Goal: Transaction & Acquisition: Purchase product/service

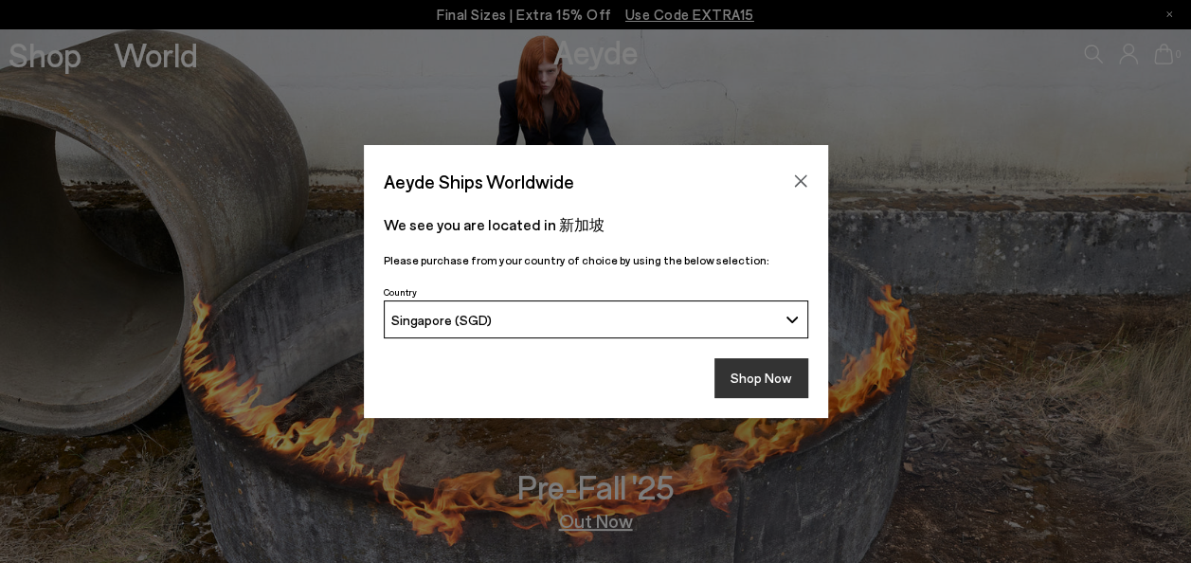
click at [751, 366] on button "Shop Now" at bounding box center [761, 378] width 94 height 40
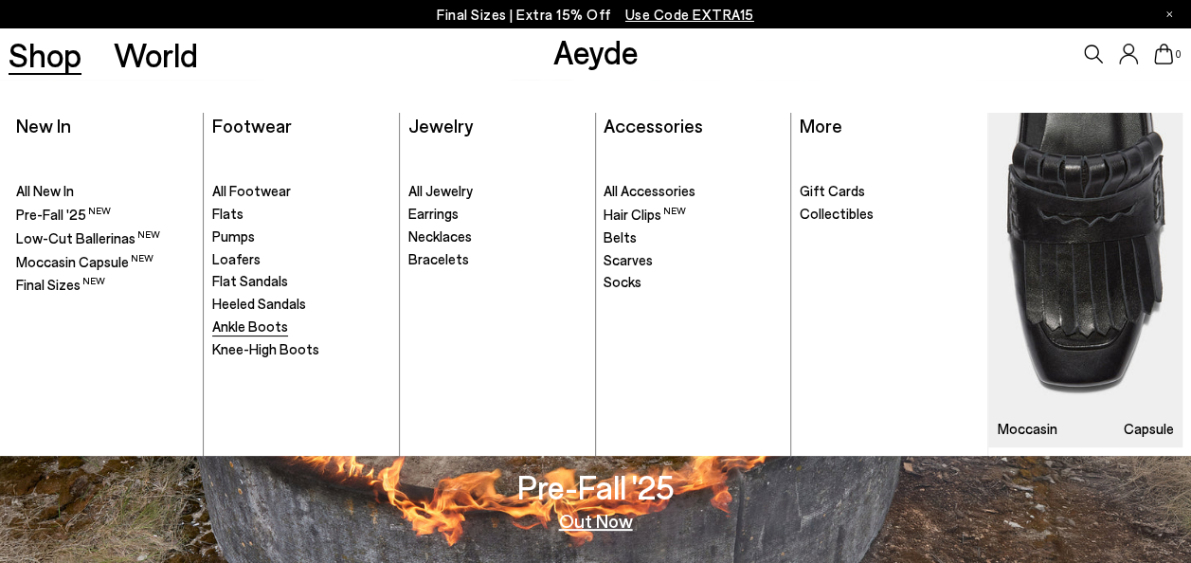
click at [260, 329] on span "Ankle Boots" at bounding box center [250, 325] width 76 height 17
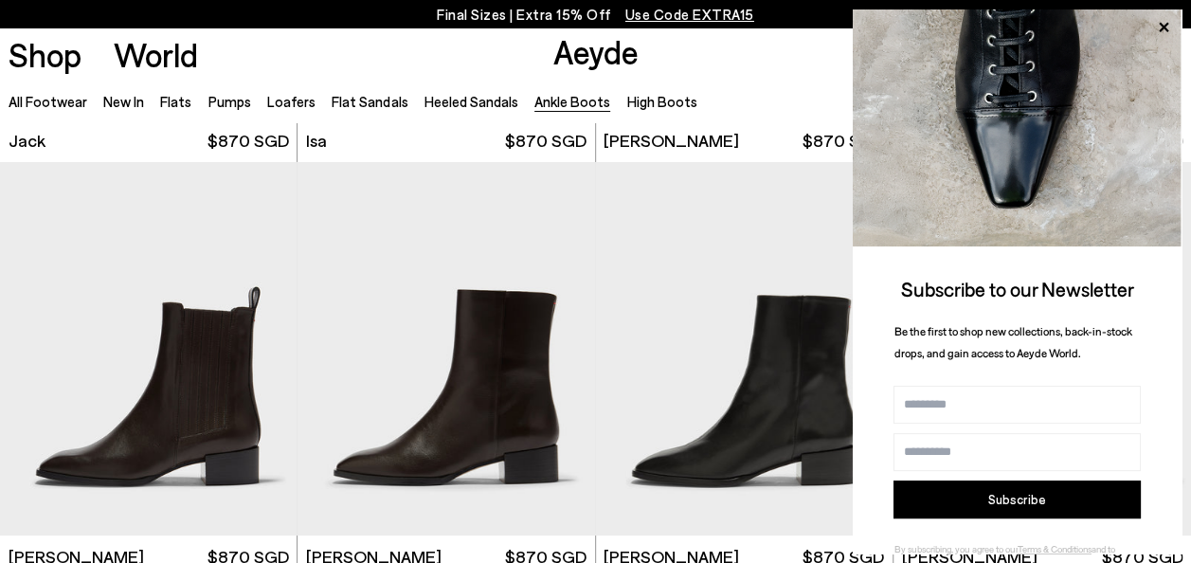
scroll to position [3295, 0]
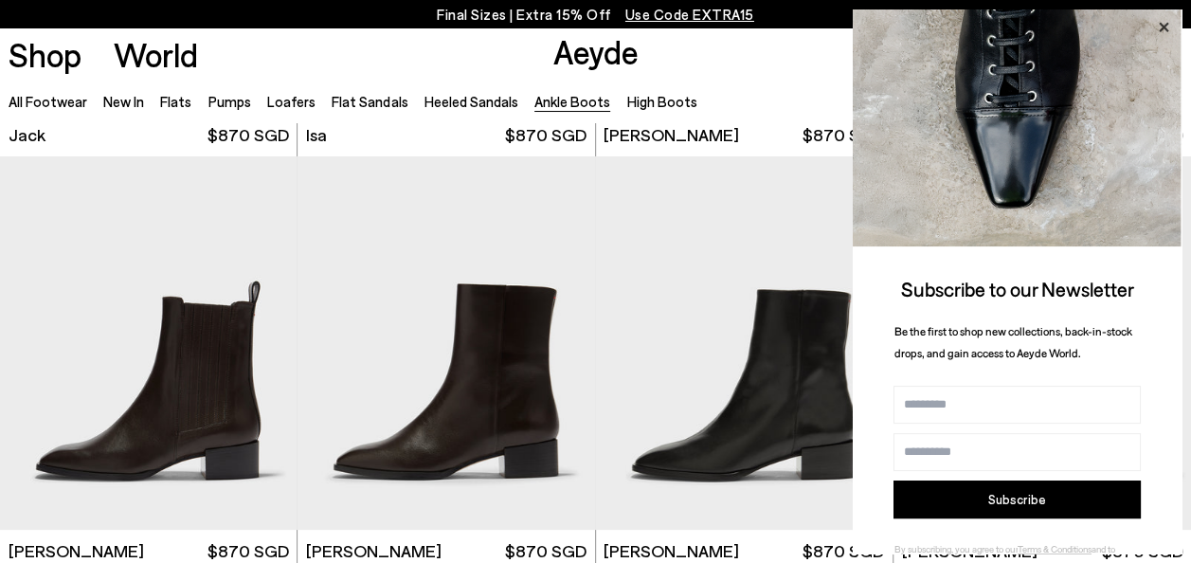
click at [1160, 27] on icon at bounding box center [1163, 27] width 25 height 25
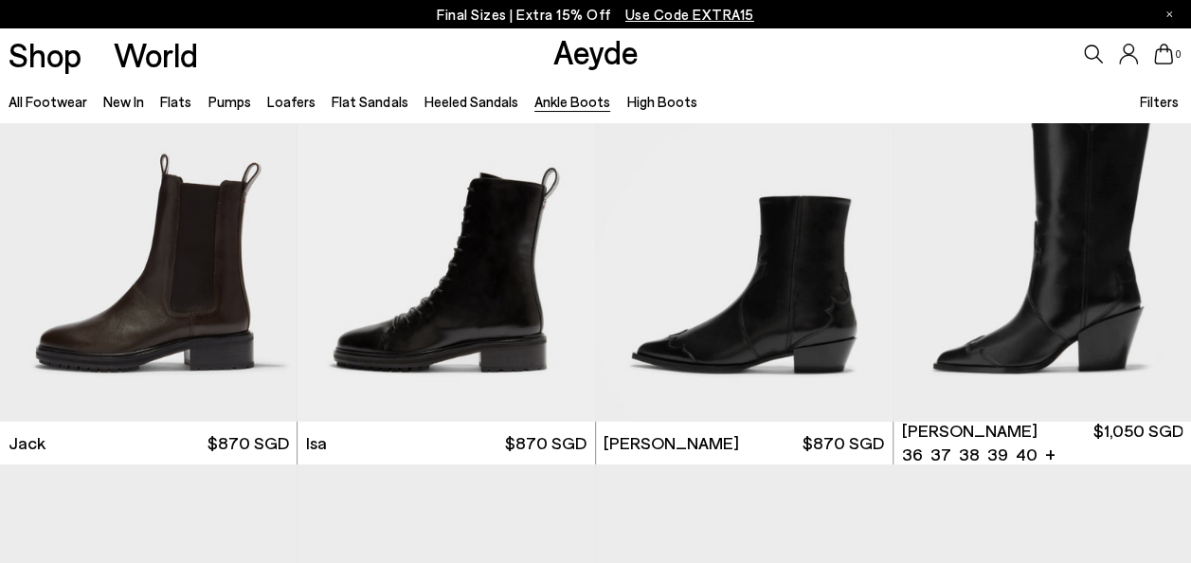
scroll to position [2997, 0]
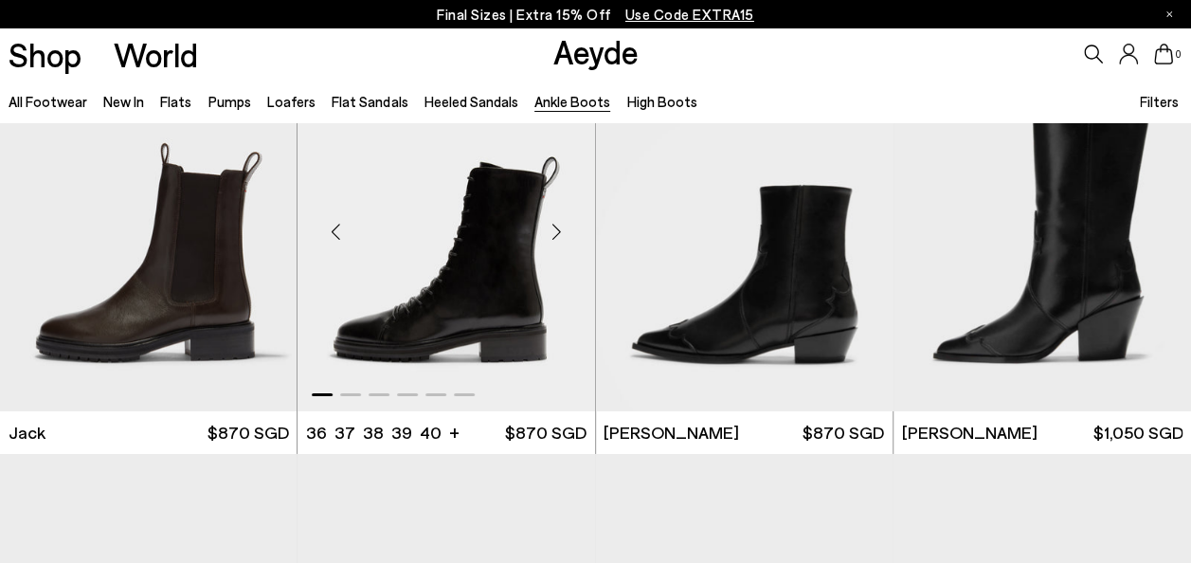
click at [559, 232] on div "Next slide" at bounding box center [557, 232] width 57 height 57
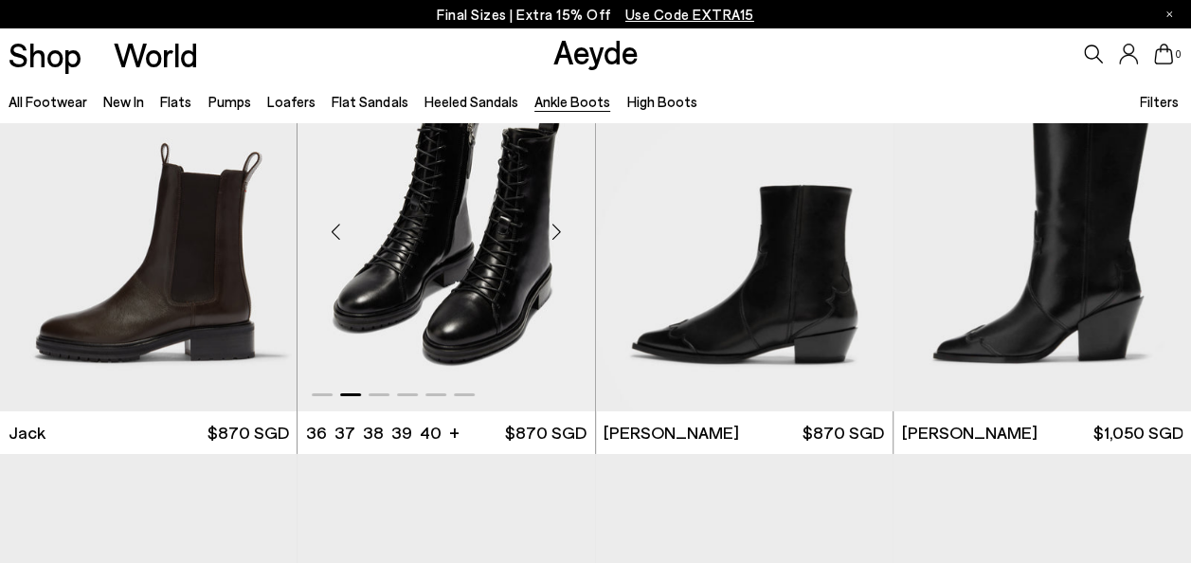
click at [559, 232] on div "Next slide" at bounding box center [557, 232] width 57 height 57
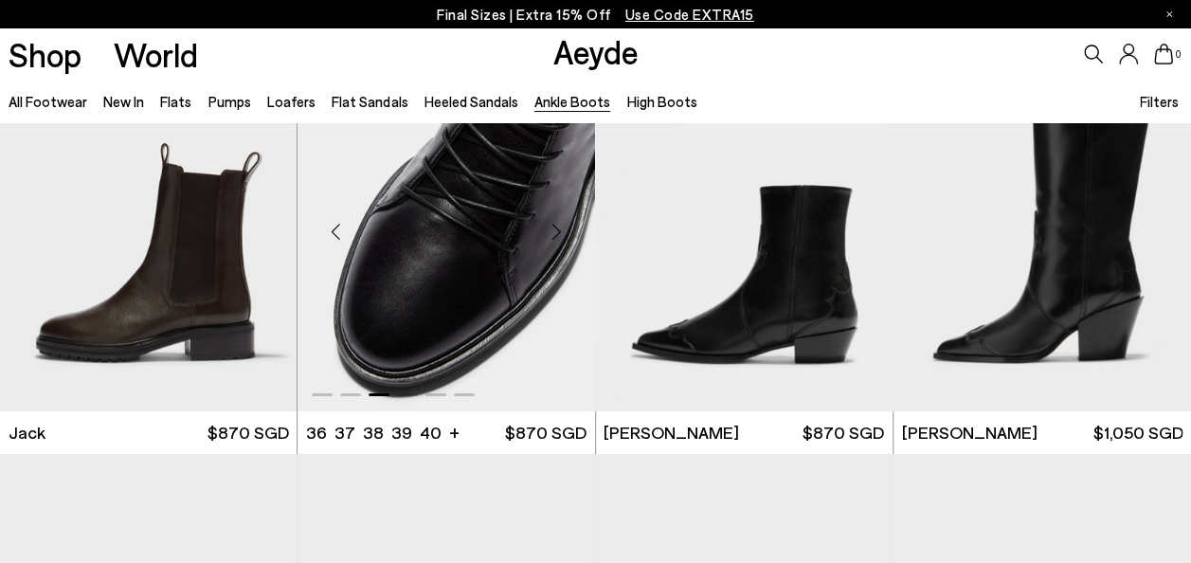
click at [559, 232] on div "Next slide" at bounding box center [557, 232] width 57 height 57
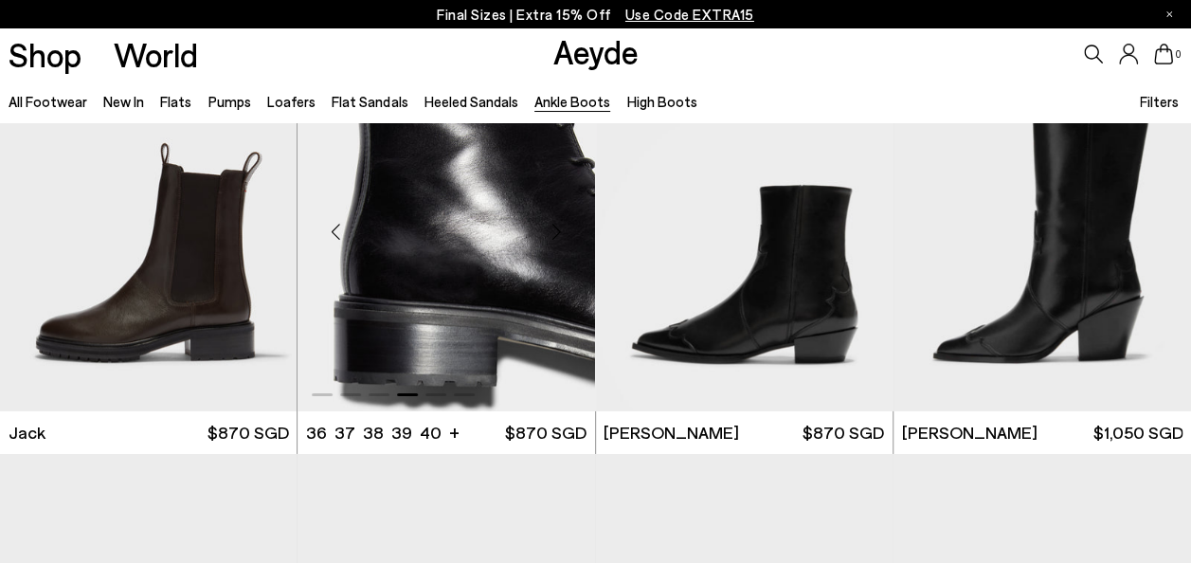
click at [559, 232] on div "Next slide" at bounding box center [557, 232] width 57 height 57
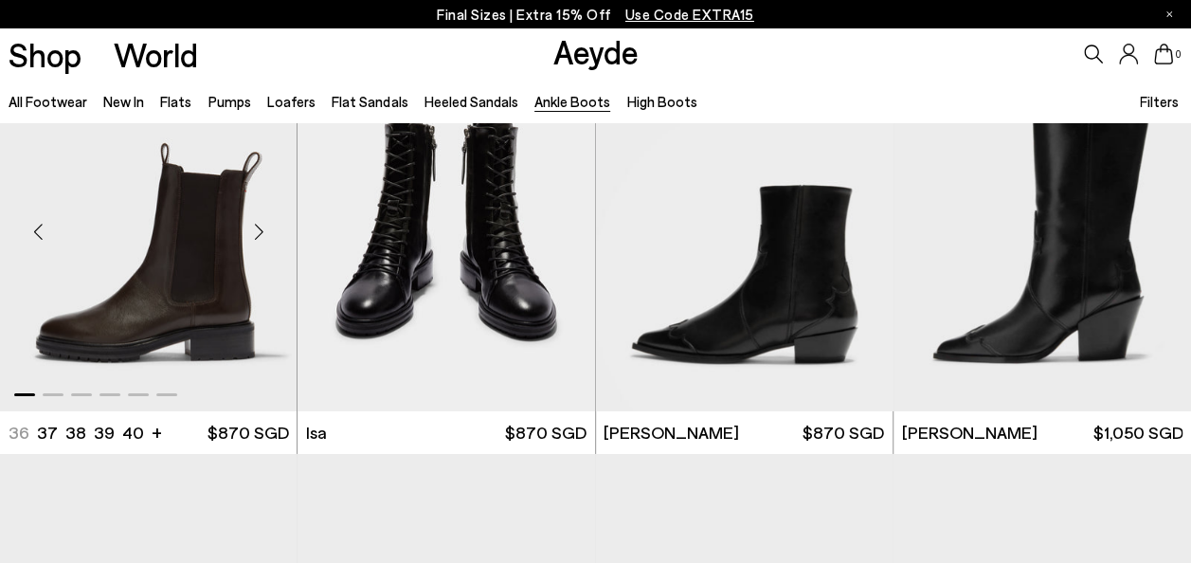
click at [262, 226] on div "Next slide" at bounding box center [258, 232] width 57 height 57
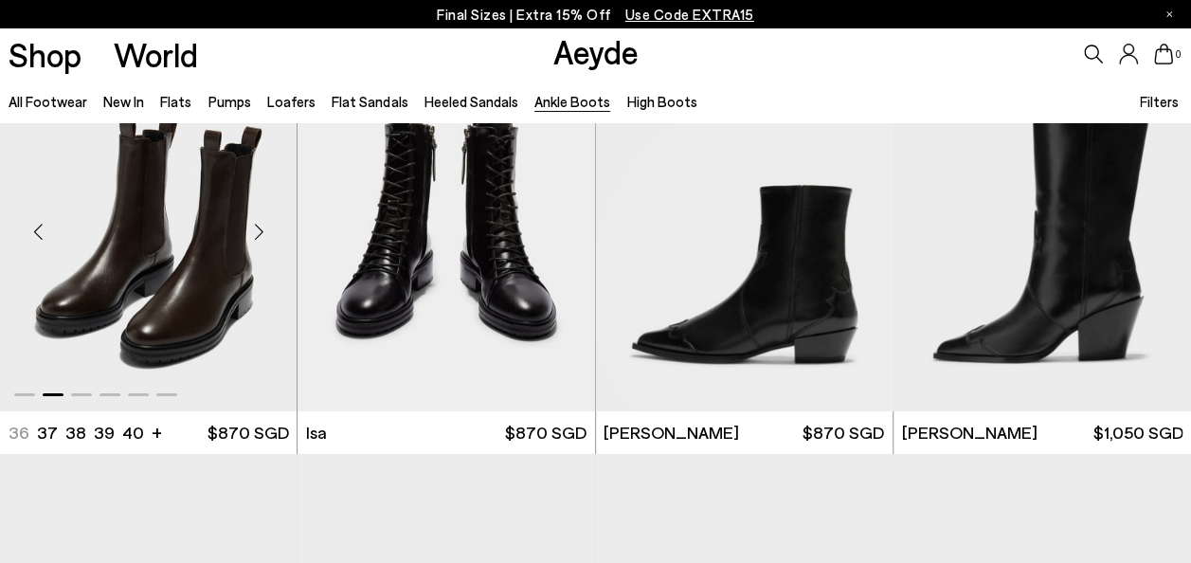
click at [262, 226] on div "Next slide" at bounding box center [258, 232] width 57 height 57
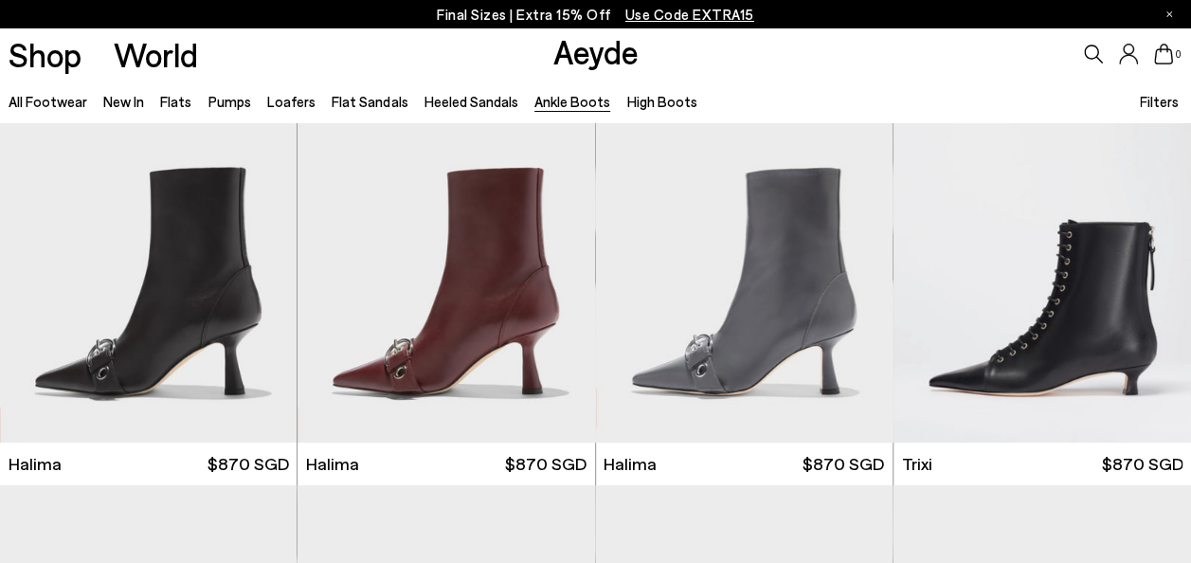
scroll to position [0, 0]
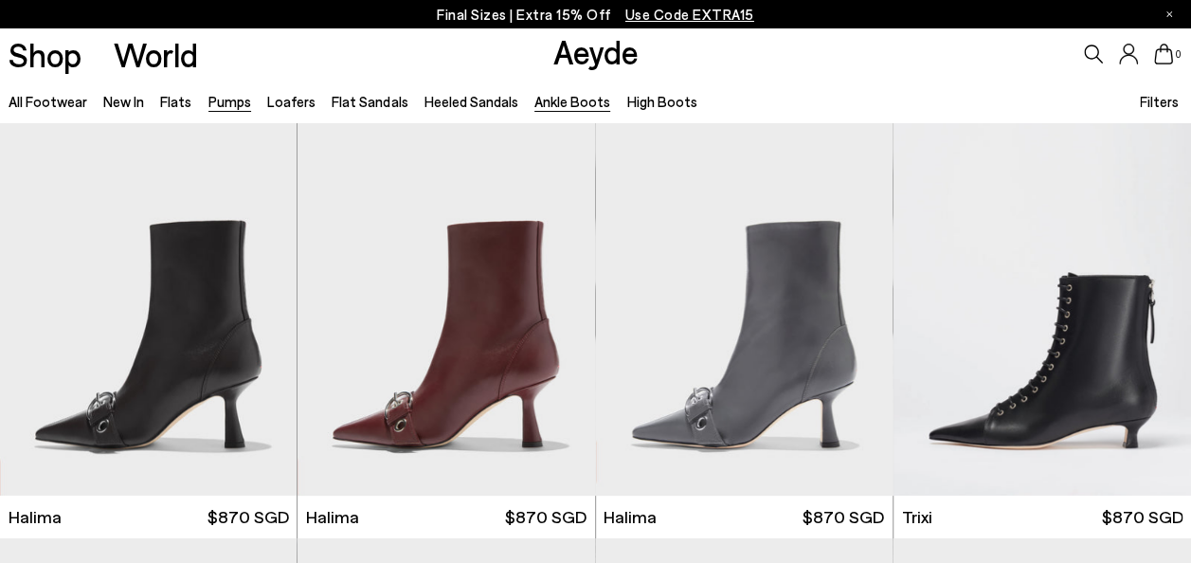
click at [235, 96] on link "Pumps" at bounding box center [229, 101] width 43 height 17
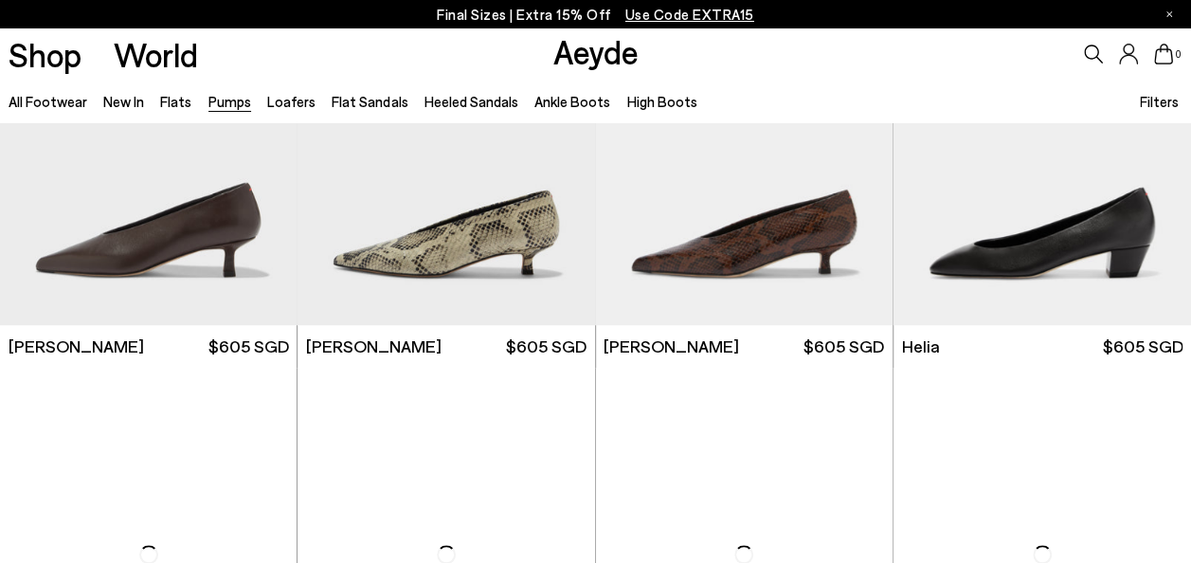
scroll to position [874, 0]
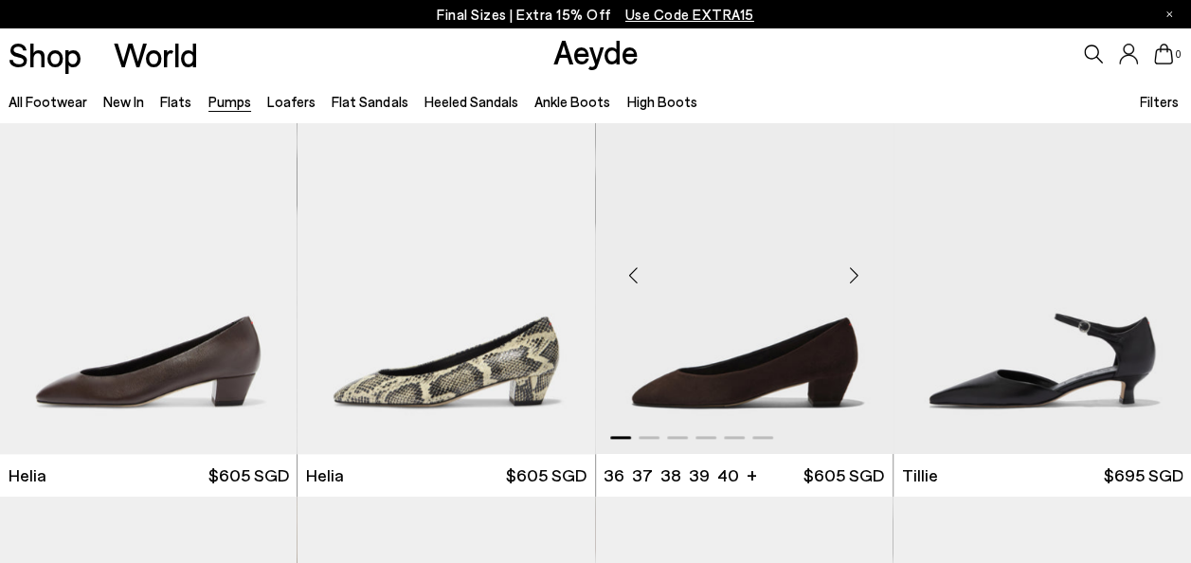
click at [851, 276] on div "Next slide" at bounding box center [854, 274] width 57 height 57
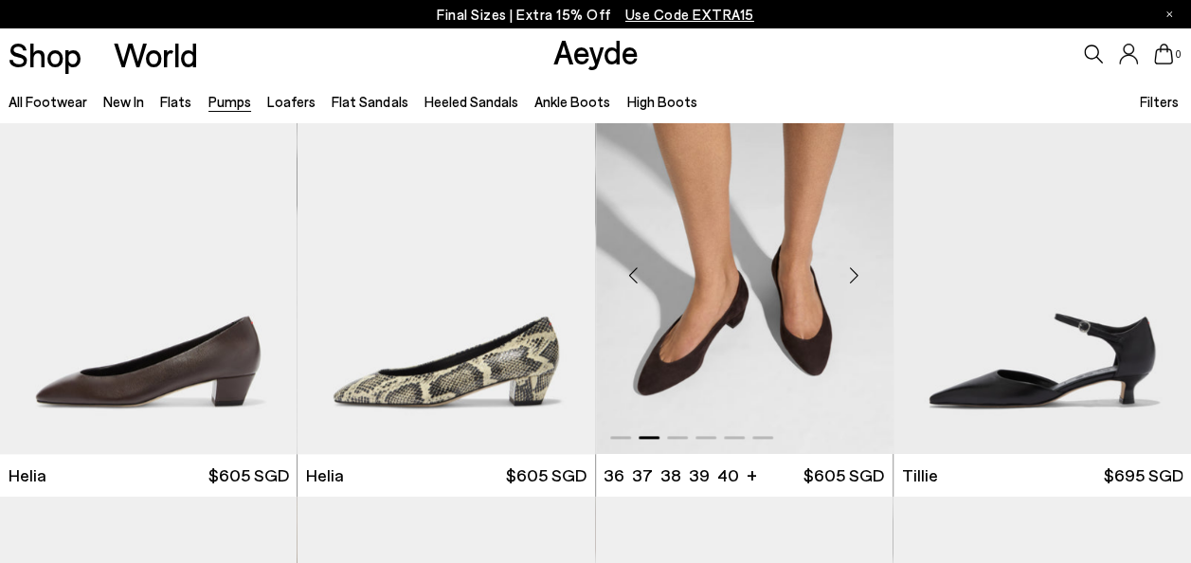
click at [851, 276] on div "Next slide" at bounding box center [854, 274] width 57 height 57
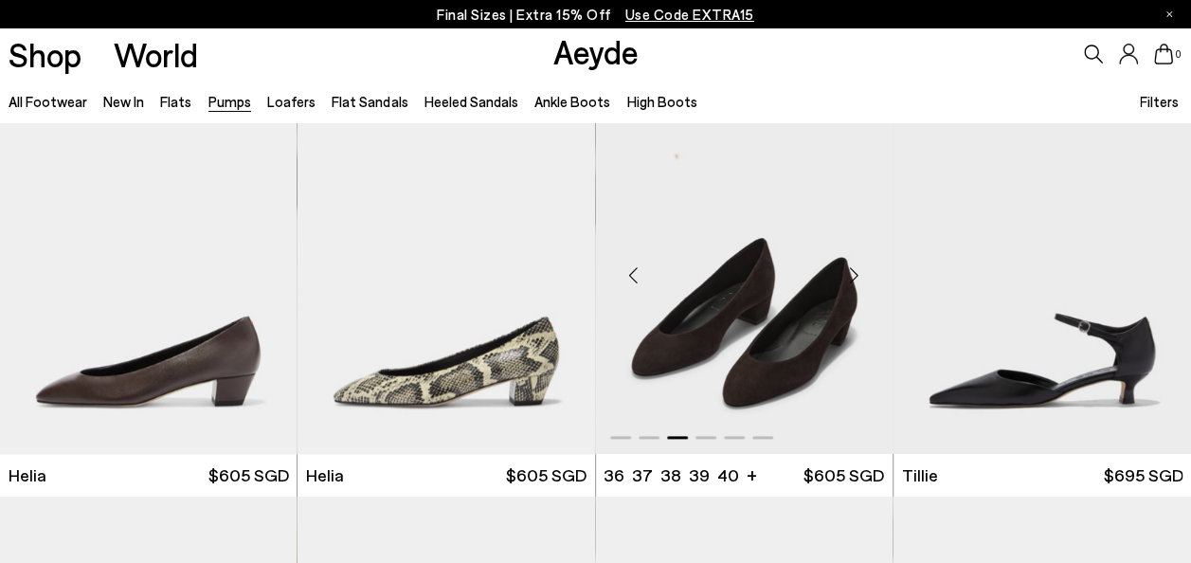
click at [851, 276] on div "Next slide" at bounding box center [854, 274] width 57 height 57
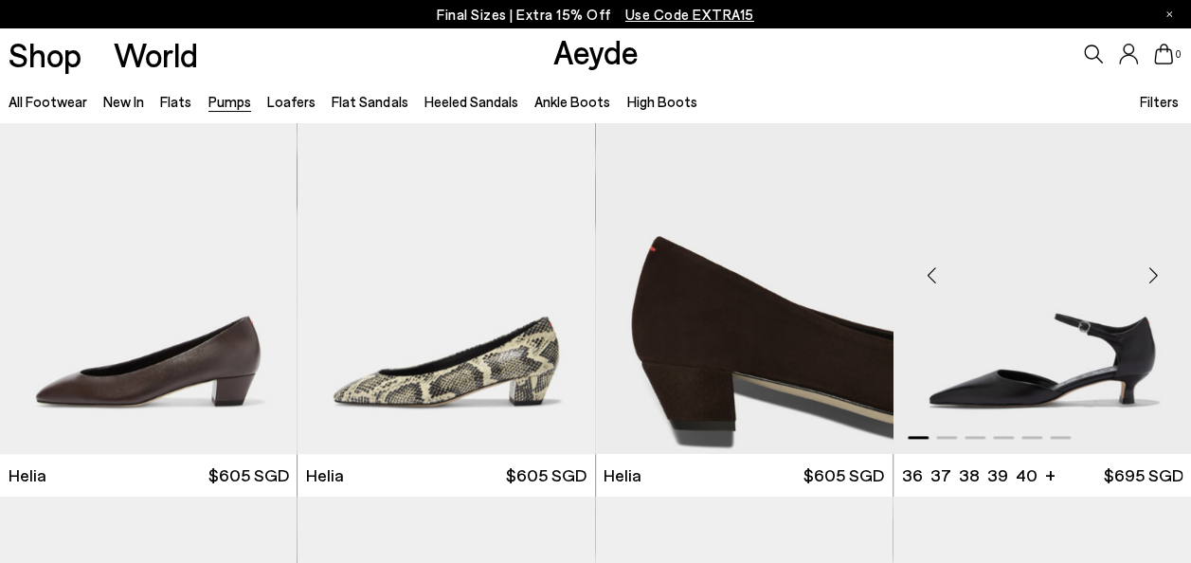
click at [1186, 190] on img "1 / 6" at bounding box center [1043, 267] width 298 height 373
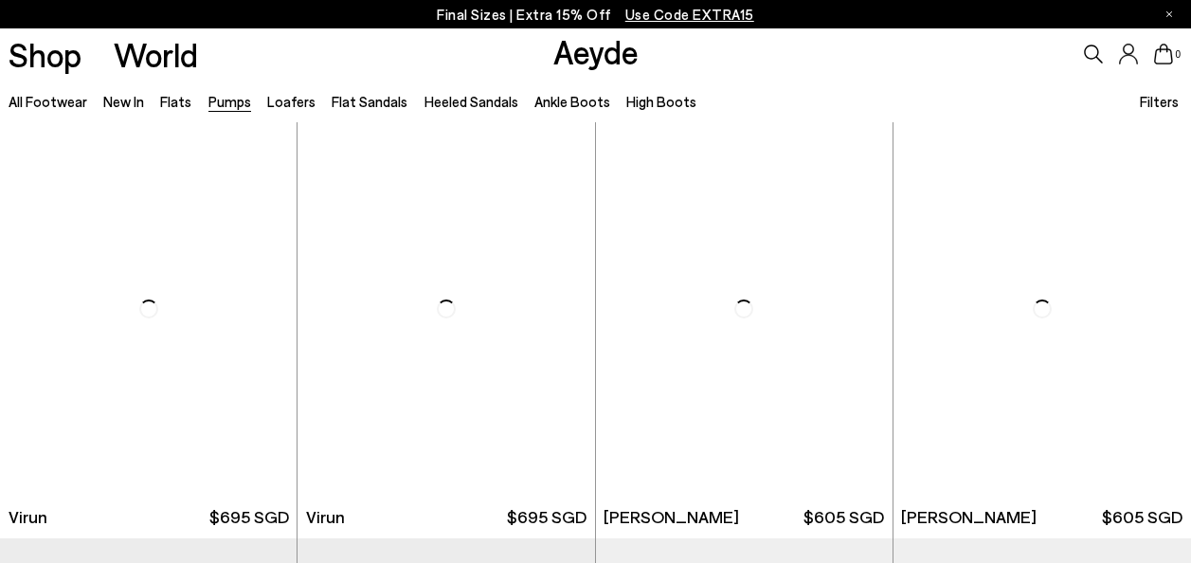
scroll to position [874, 0]
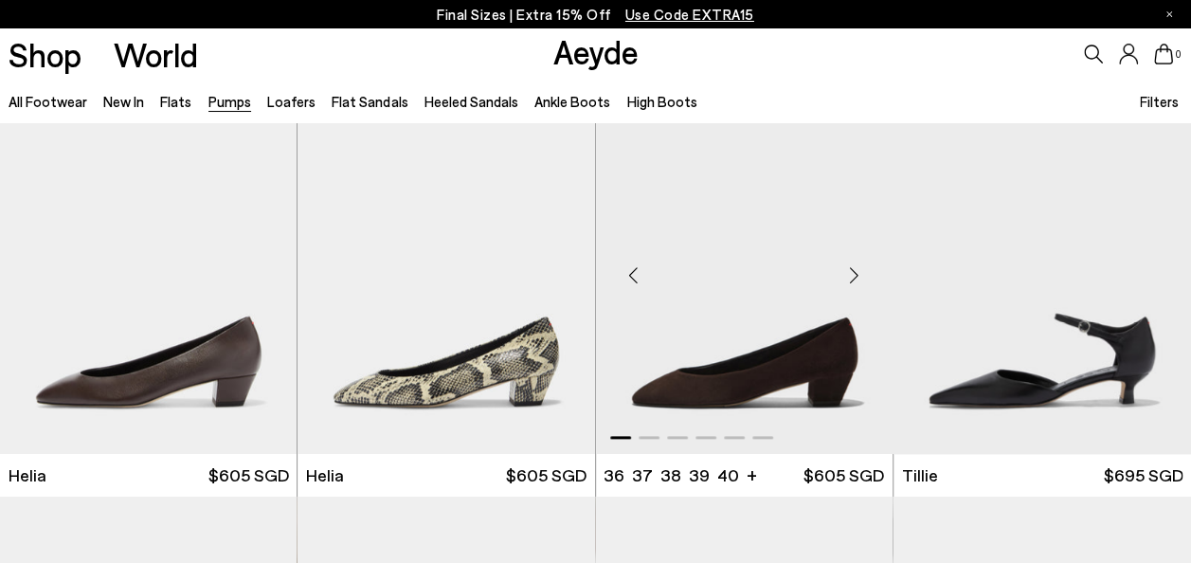
click at [747, 347] on img "1 / 6" at bounding box center [745, 267] width 298 height 373
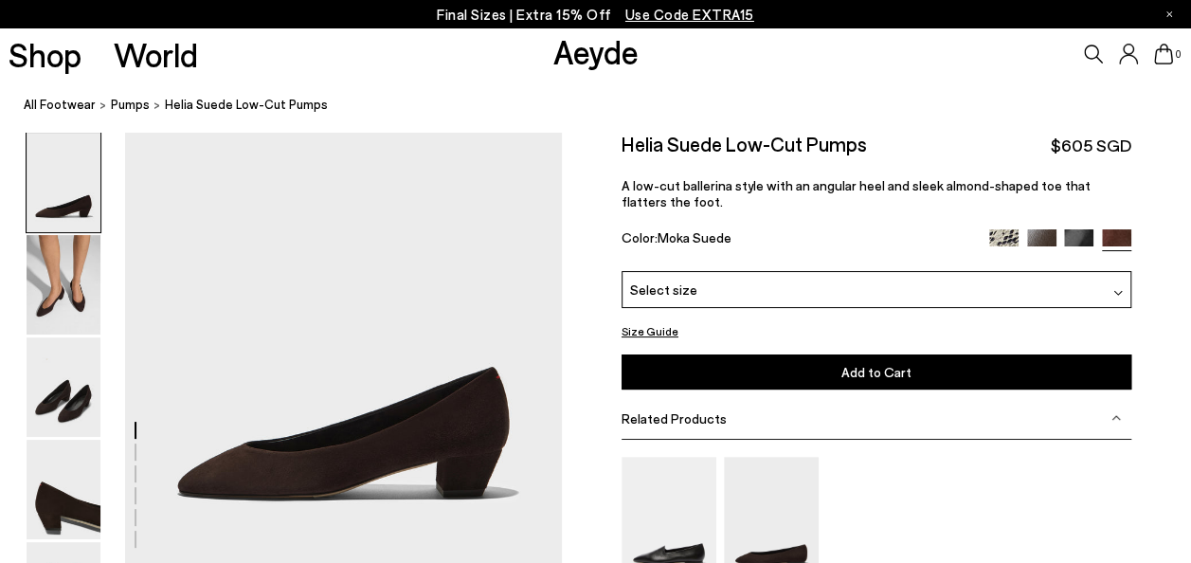
click at [1080, 233] on img at bounding box center [1078, 243] width 29 height 29
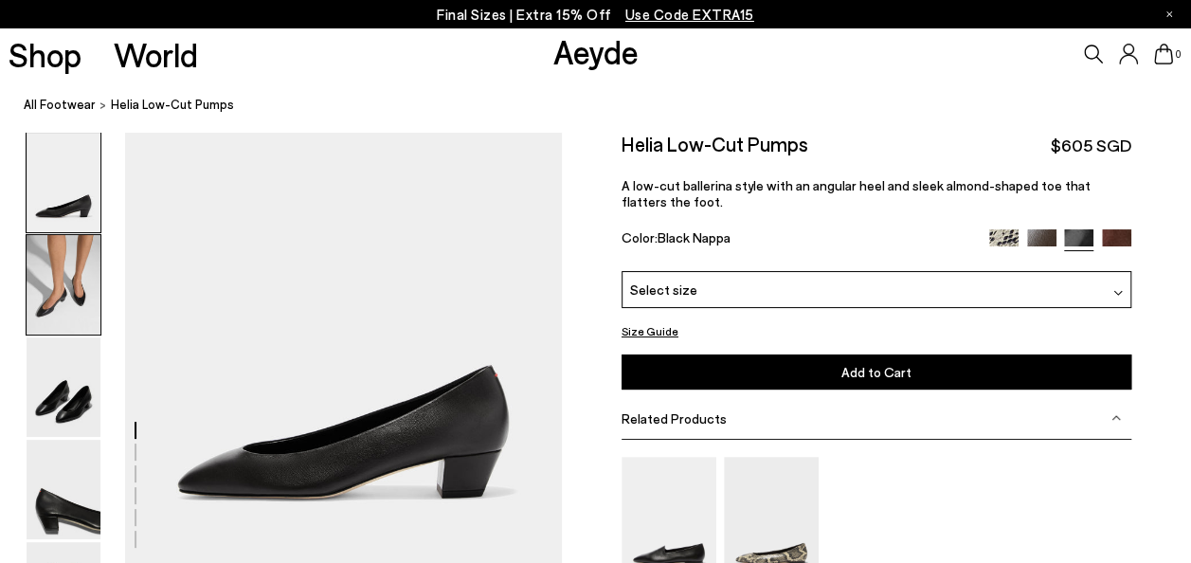
click at [53, 269] on img at bounding box center [64, 284] width 74 height 99
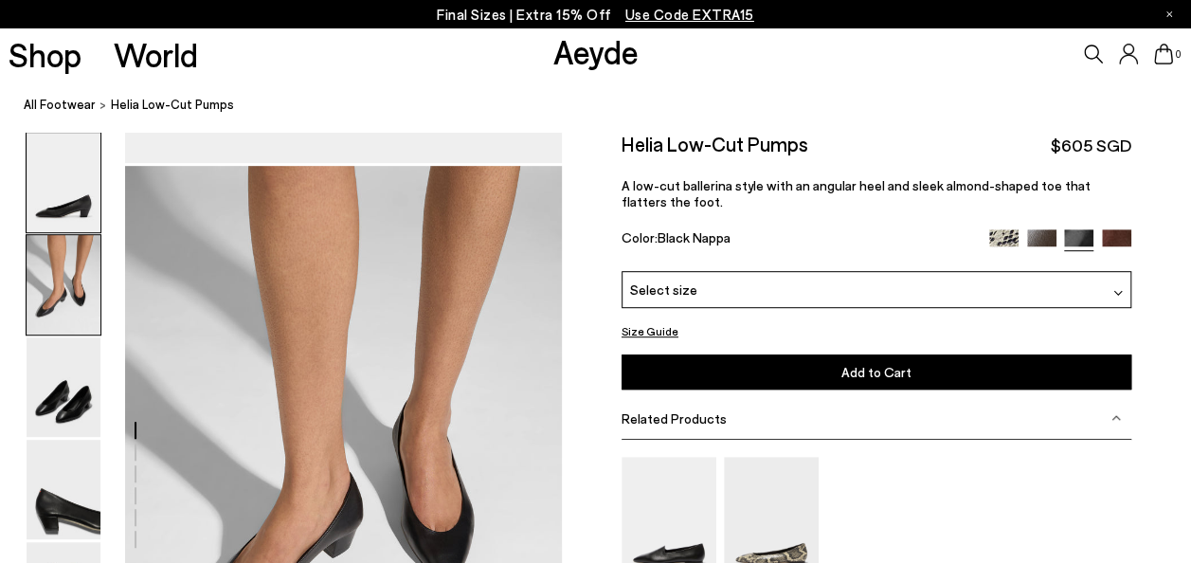
scroll to position [436, 0]
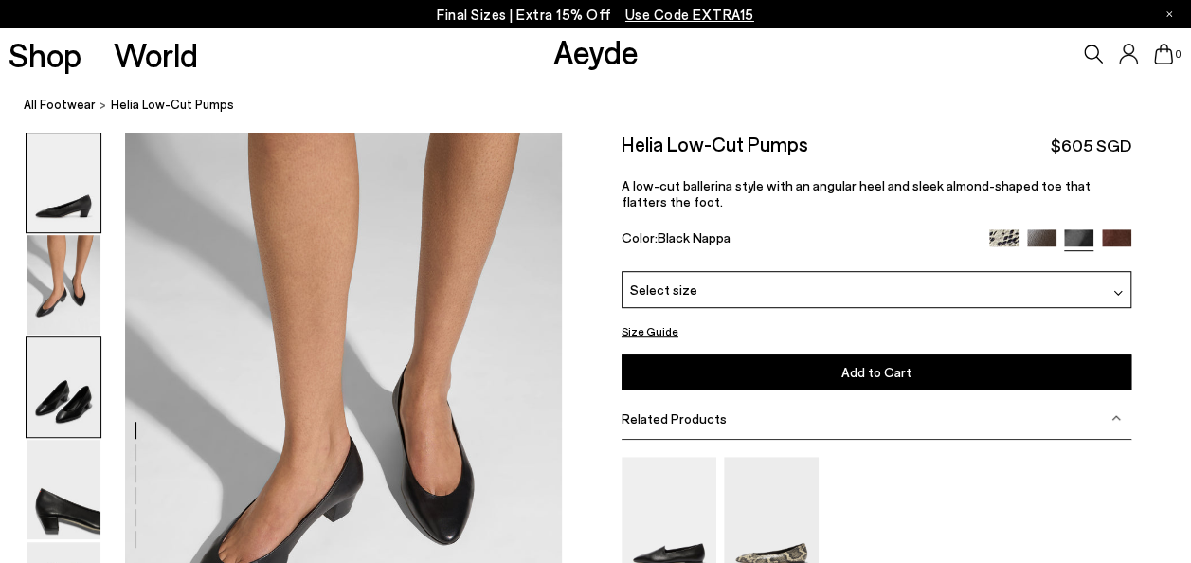
click at [63, 370] on img at bounding box center [64, 386] width 74 height 99
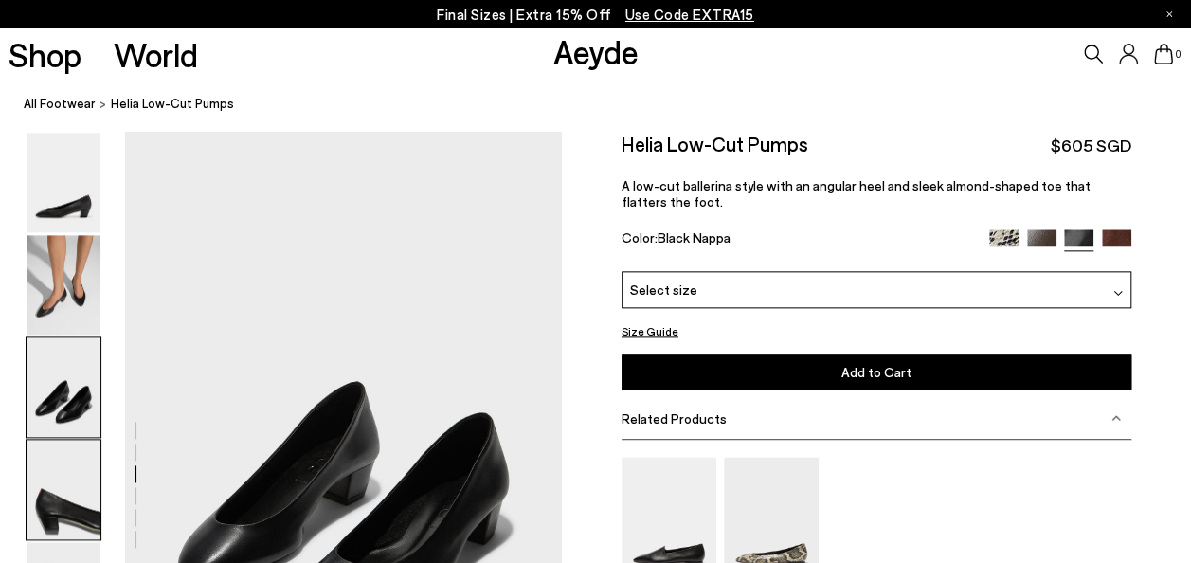
click at [57, 510] on img at bounding box center [64, 489] width 74 height 99
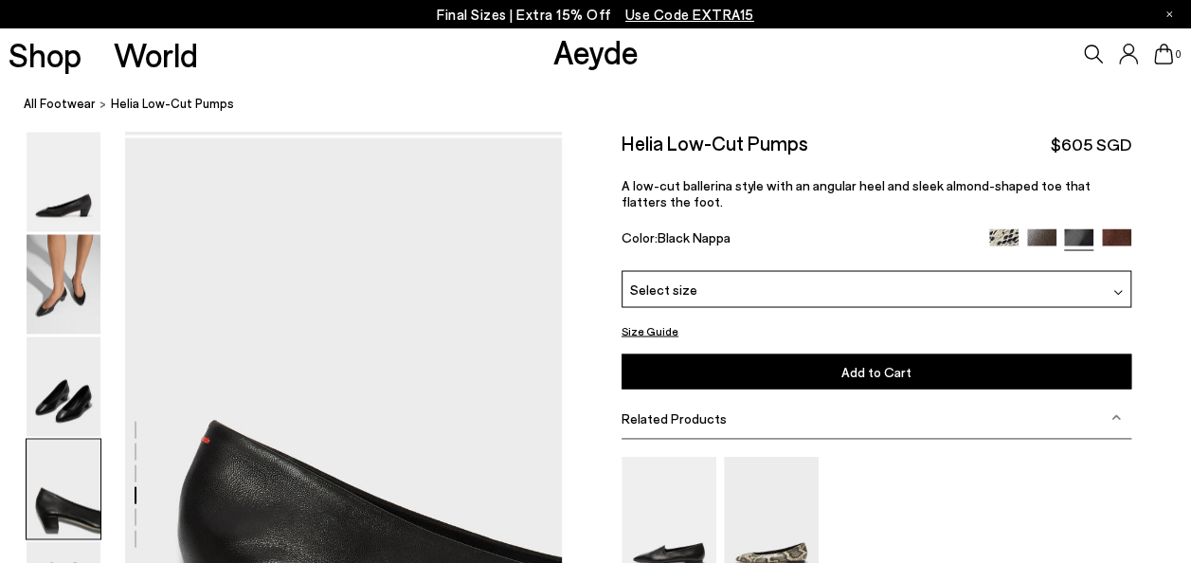
scroll to position [1605, 0]
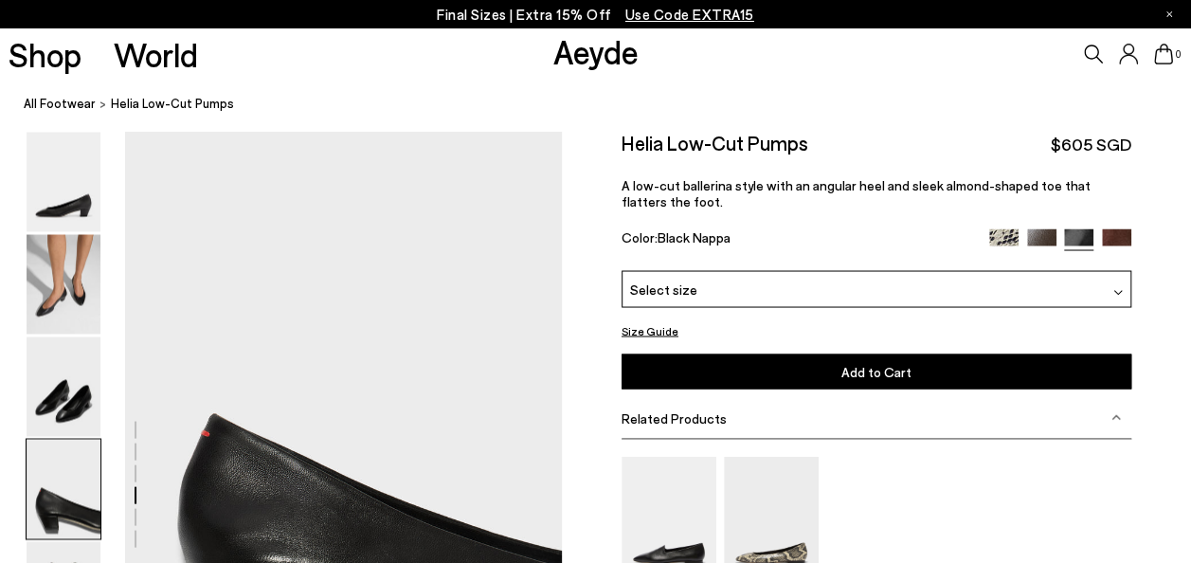
click at [1109, 271] on div "Select size" at bounding box center [877, 288] width 510 height 37
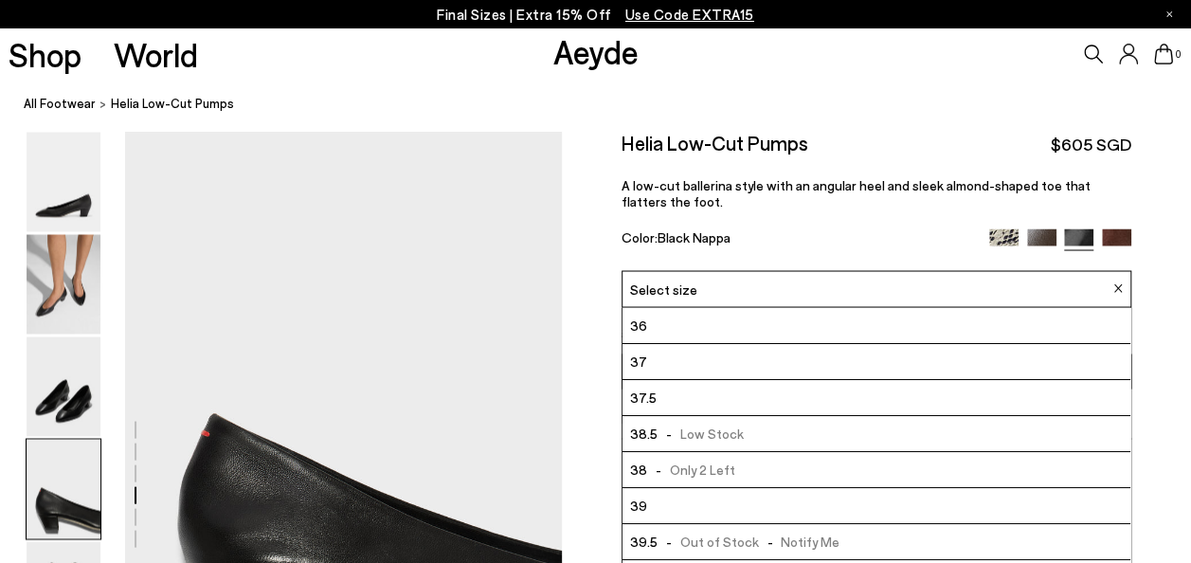
click at [1162, 280] on div "Size Guide Shoes Belt Fit: For those in between sizes or with narrow feet, —rec…" at bounding box center [876, 459] width 629 height 655
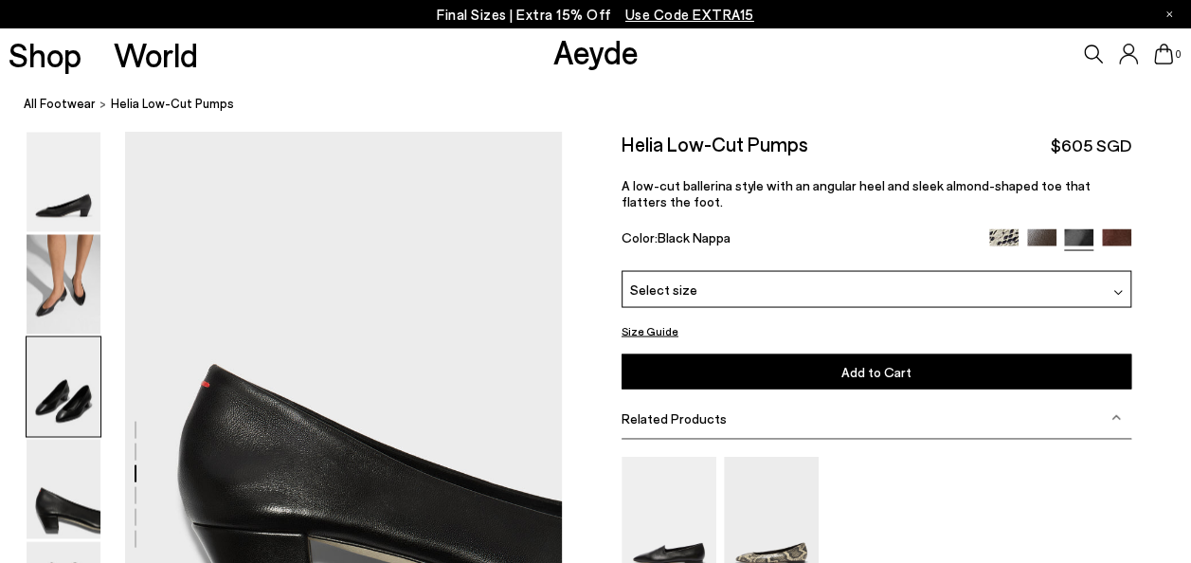
scroll to position [965, 0]
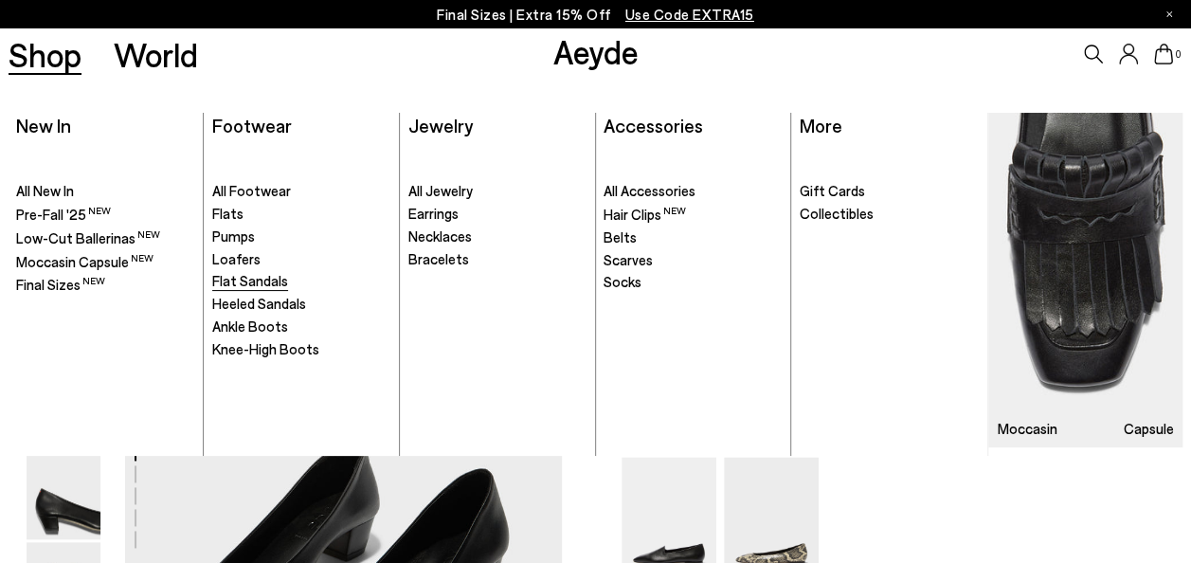
click at [274, 282] on span "Flat Sandals" at bounding box center [250, 280] width 76 height 17
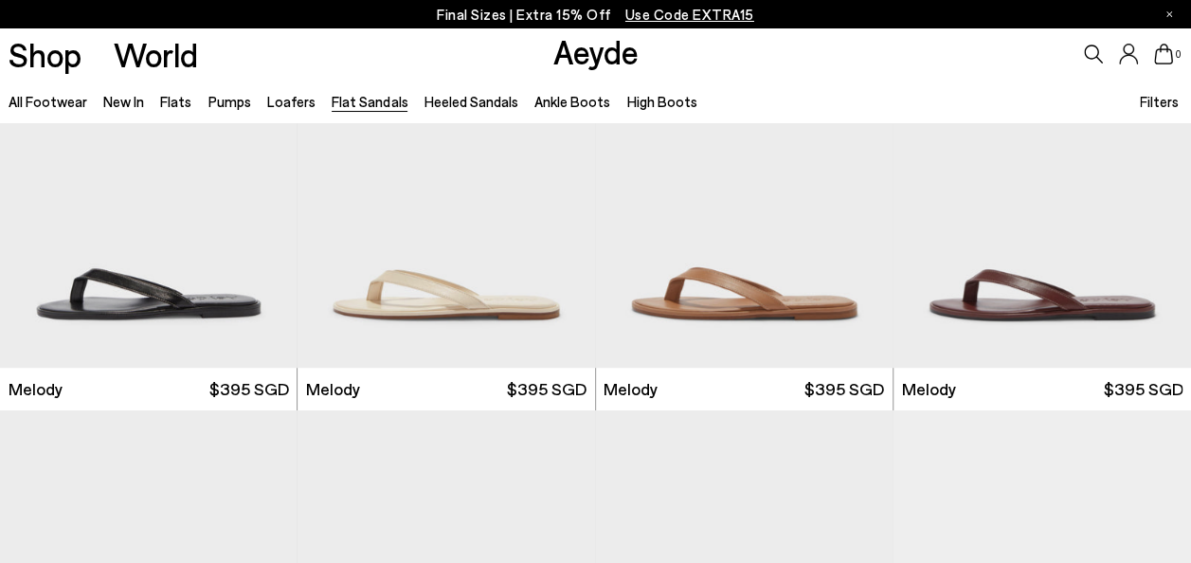
scroll to position [540, 0]
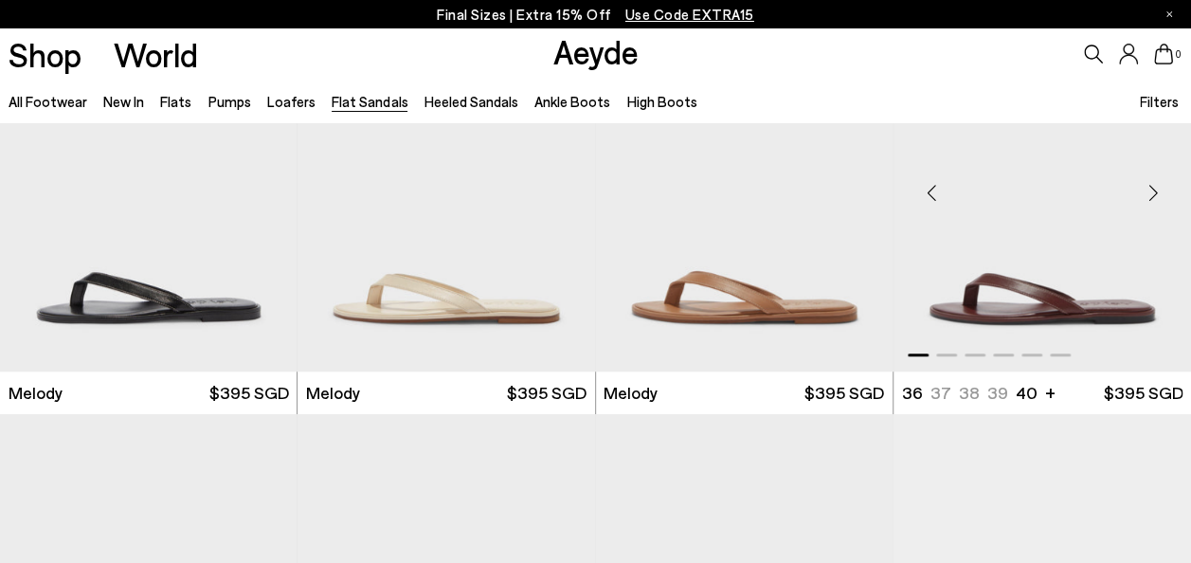
click at [1155, 189] on div "Next slide" at bounding box center [1153, 192] width 57 height 57
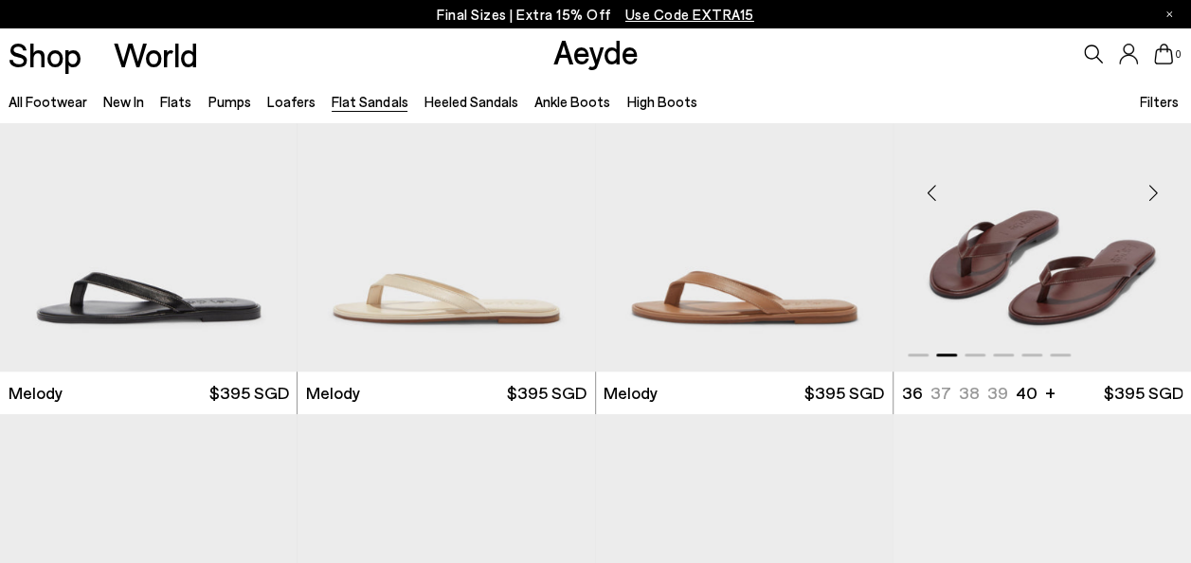
click at [1155, 189] on div "Next slide" at bounding box center [1153, 192] width 57 height 57
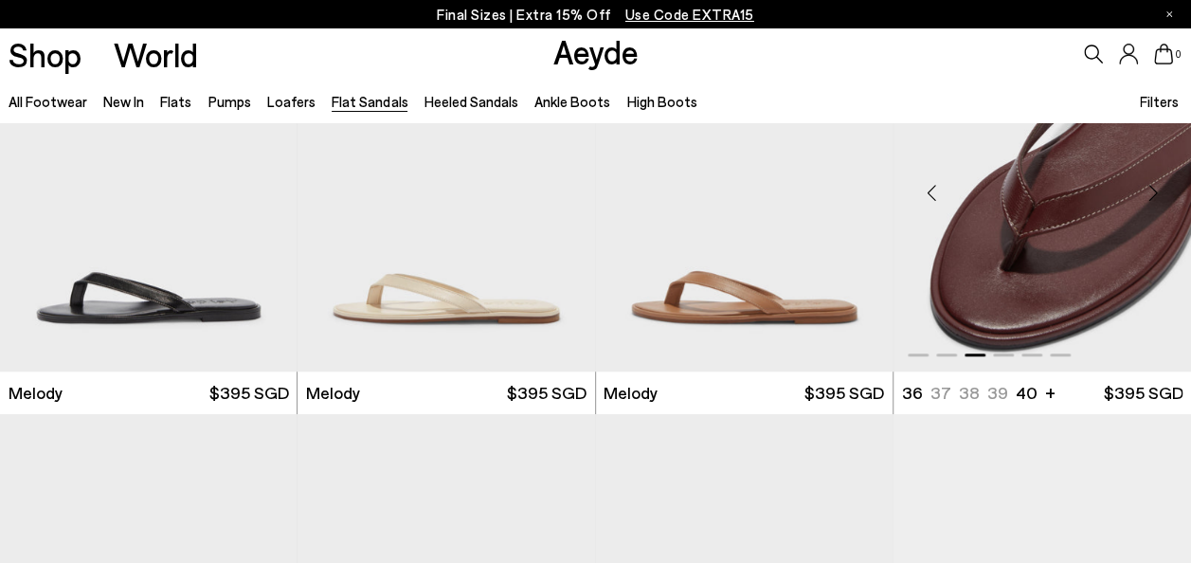
click at [1155, 189] on div "Next slide" at bounding box center [1153, 192] width 57 height 57
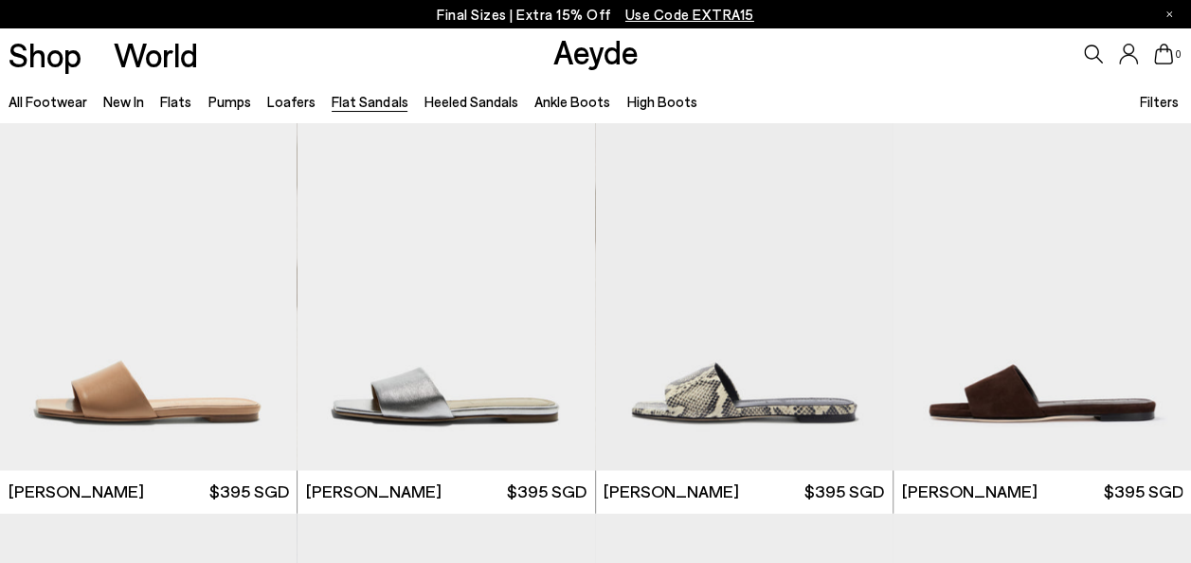
scroll to position [1387, 0]
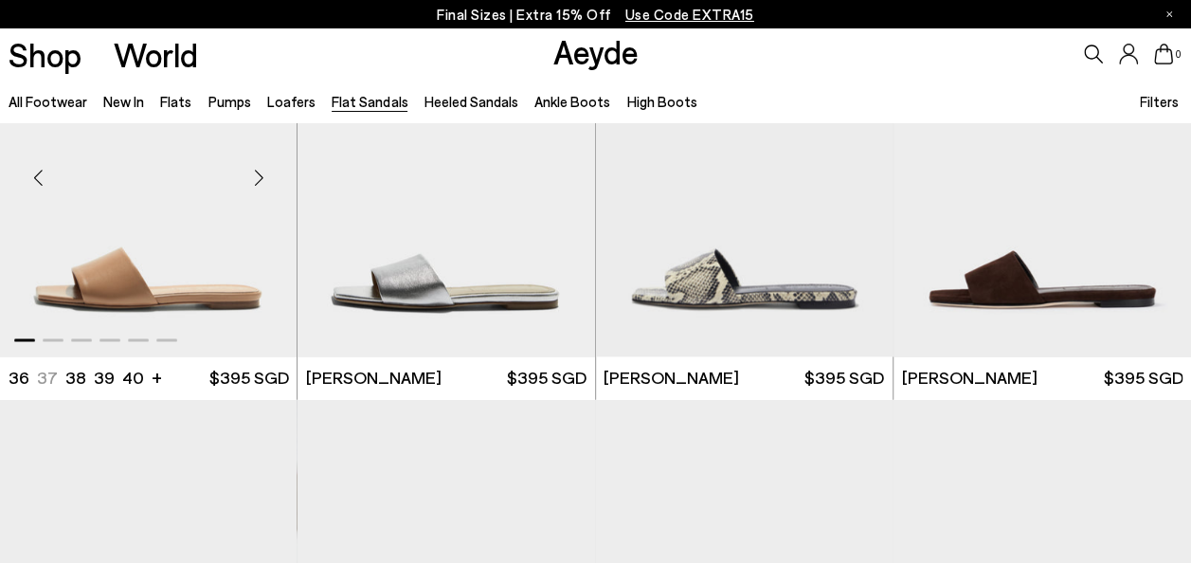
click at [256, 174] on div "Next slide" at bounding box center [258, 177] width 57 height 57
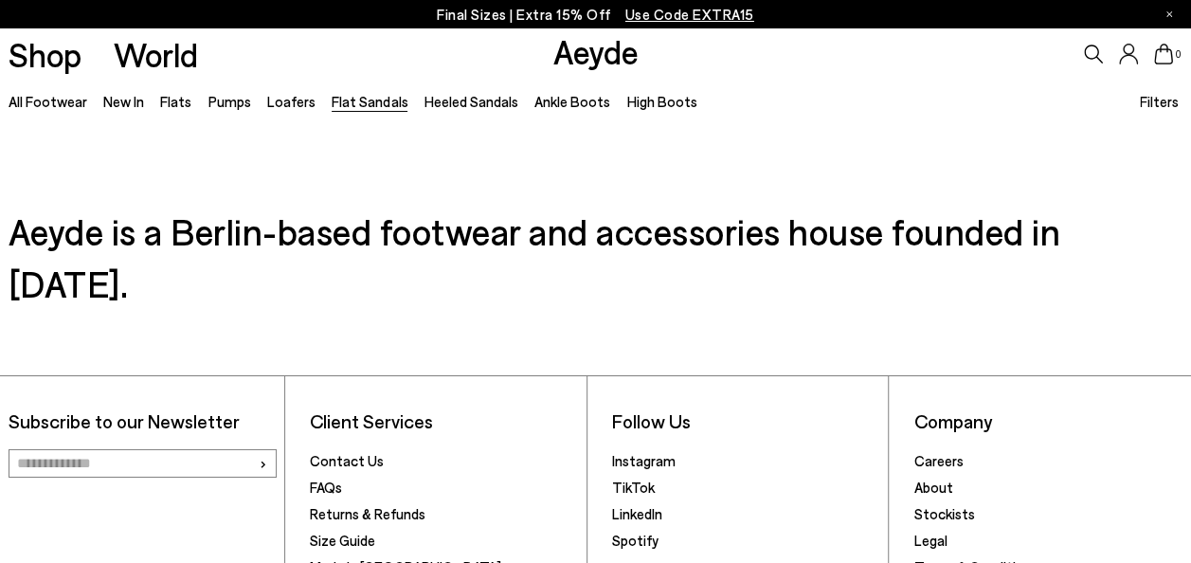
scroll to position [3042, 0]
